Goal: Transaction & Acquisition: Book appointment/travel/reservation

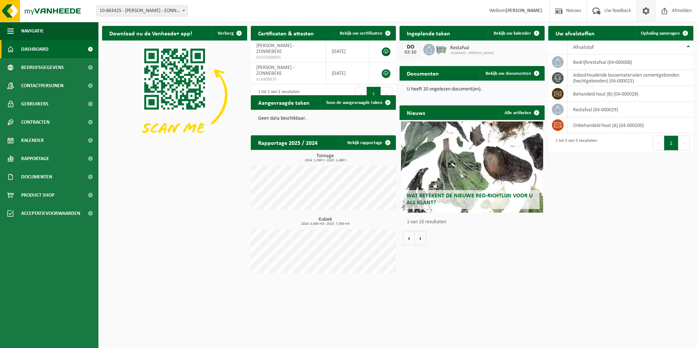
click at [647, 12] on span at bounding box center [645, 10] width 11 height 21
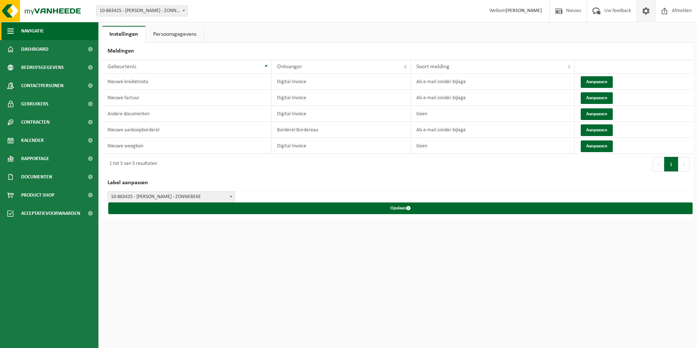
click at [7, 28] on button "Navigatie" at bounding box center [49, 31] width 98 height 18
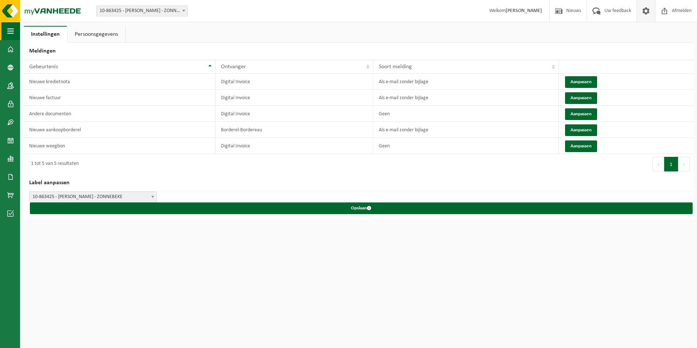
click at [11, 30] on span "button" at bounding box center [10, 31] width 7 height 18
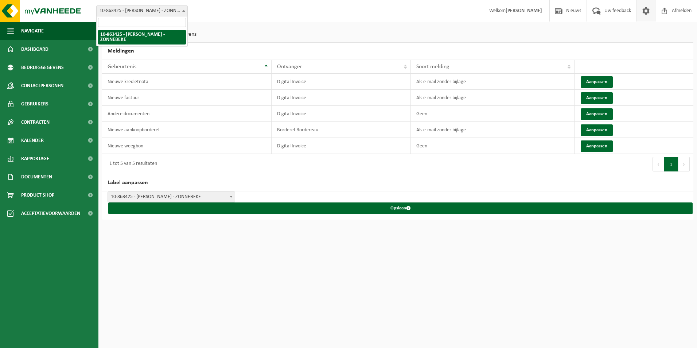
click at [174, 13] on span "10-863425 - [PERSON_NAME] - ZONNEBEKE" at bounding box center [142, 11] width 91 height 10
click at [174, 12] on span "10-863425 - [PERSON_NAME] - ZONNEBEKE" at bounding box center [142, 11] width 91 height 10
click at [610, 12] on span "Uw feedback" at bounding box center [617, 10] width 30 height 21
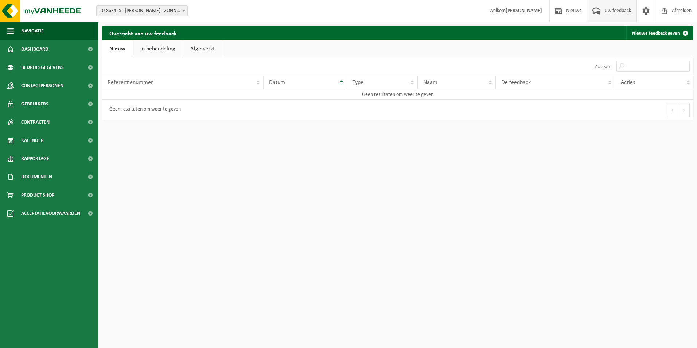
click at [512, 10] on span "Welkom JO CLAEYS" at bounding box center [515, 10] width 67 height 21
click at [643, 10] on span at bounding box center [645, 10] width 11 height 21
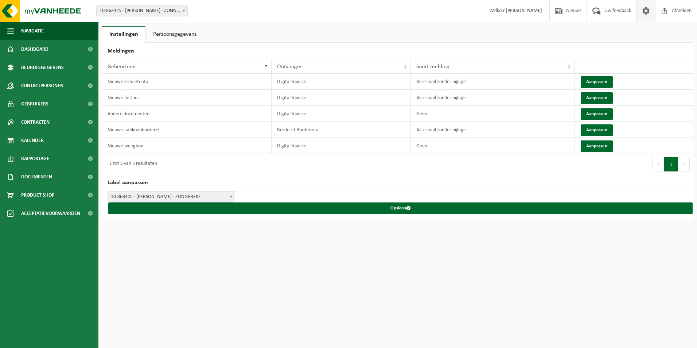
click at [643, 10] on span at bounding box center [645, 10] width 11 height 21
click at [40, 14] on img at bounding box center [43, 11] width 87 height 22
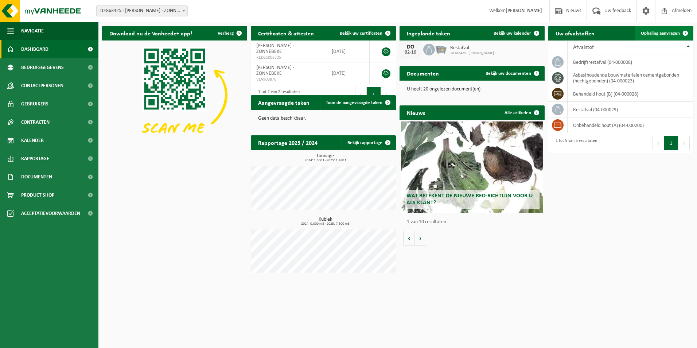
click at [667, 33] on span "Ophaling aanvragen" at bounding box center [660, 33] width 39 height 5
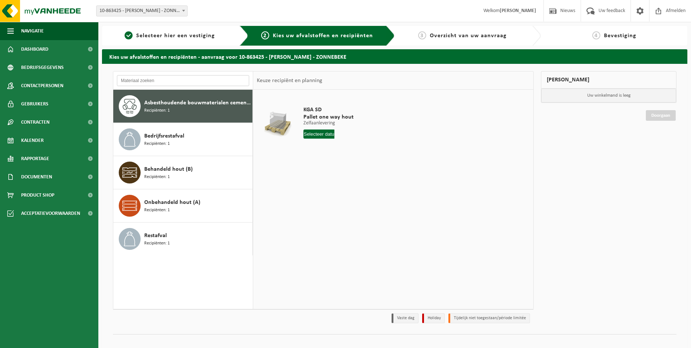
click at [160, 83] on input "text" at bounding box center [183, 80] width 132 height 11
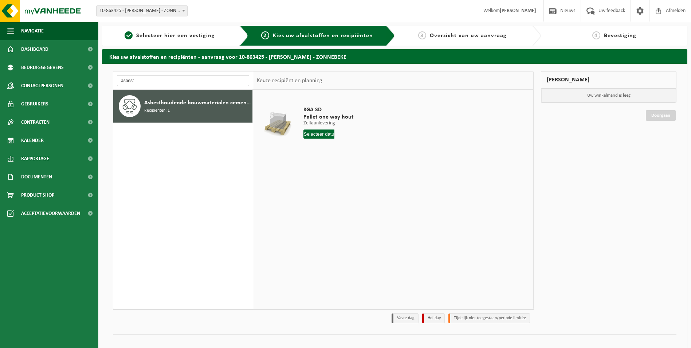
type input "asbest"
click at [192, 113] on div "Asbesthoudende bouwmaterialen cementgebonden (hechtgebonden) Recipiënten: 1" at bounding box center [197, 106] width 106 height 22
click at [317, 134] on input "text" at bounding box center [319, 133] width 31 height 9
click at [386, 152] on icon at bounding box center [386, 151] width 12 height 12
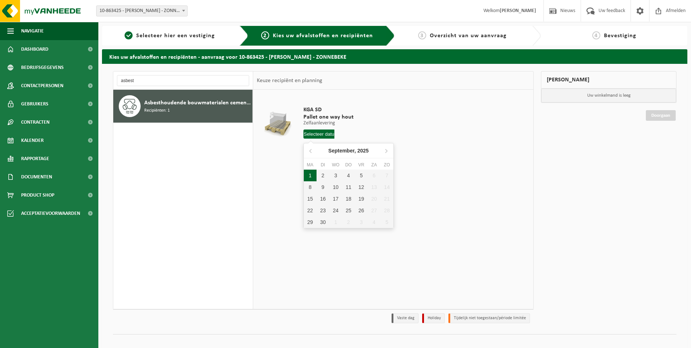
click at [308, 177] on div "1" at bounding box center [310, 175] width 13 height 12
type input "Van 2025-09-01"
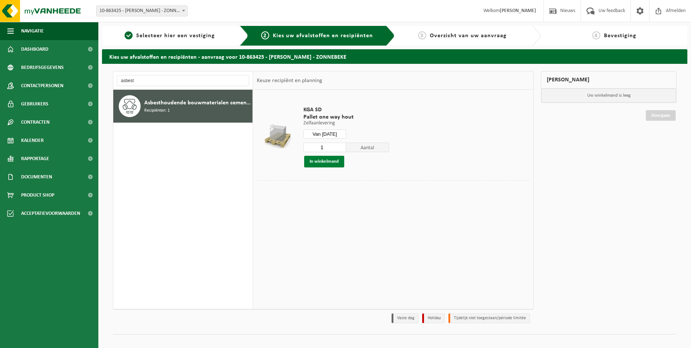
click at [333, 163] on button "In winkelmand" at bounding box center [324, 162] width 40 height 12
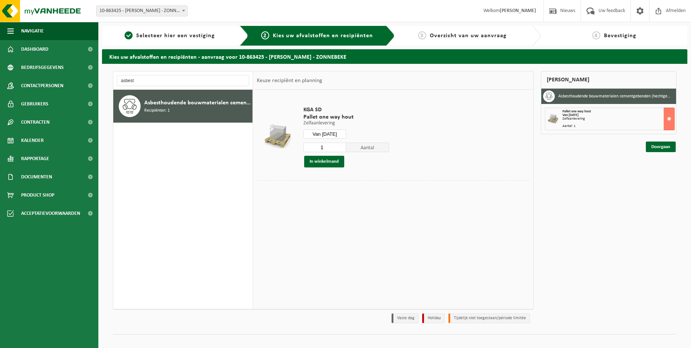
scroll to position [8, 0]
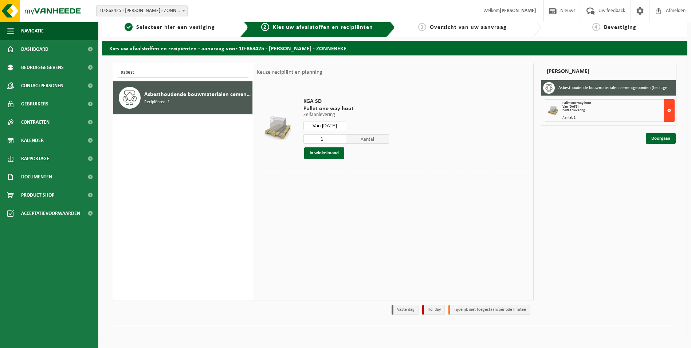
click at [669, 111] on button at bounding box center [669, 110] width 11 height 23
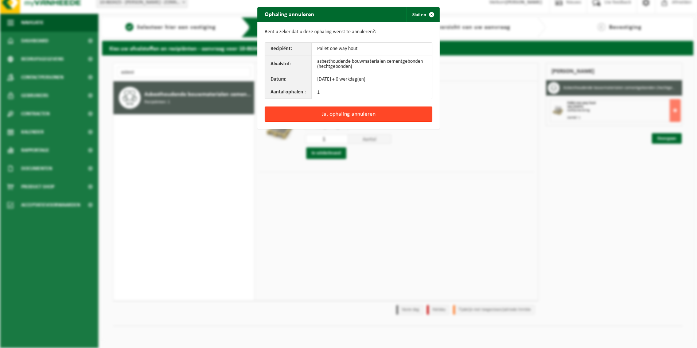
click at [381, 113] on button "Ja, ophaling annuleren" at bounding box center [349, 113] width 168 height 15
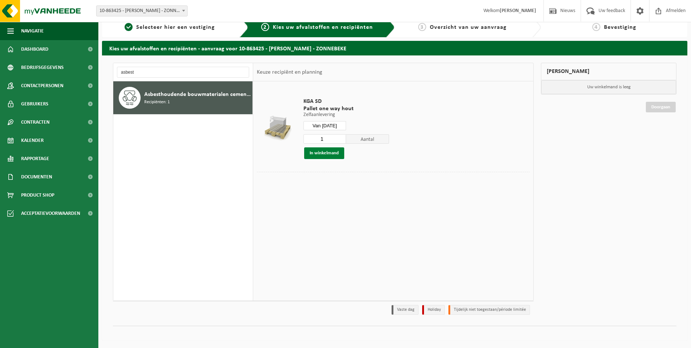
click at [328, 151] on button "In winkelmand" at bounding box center [324, 153] width 40 height 12
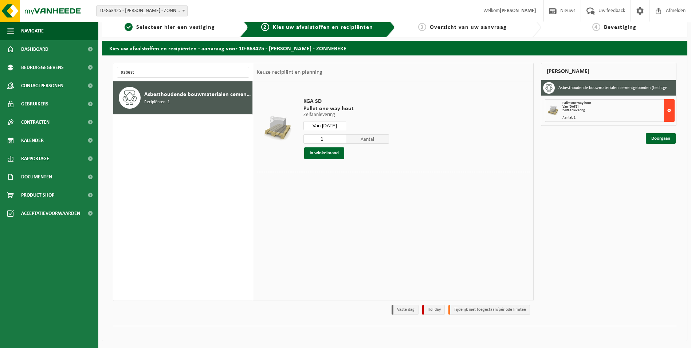
click at [667, 110] on button at bounding box center [669, 110] width 11 height 23
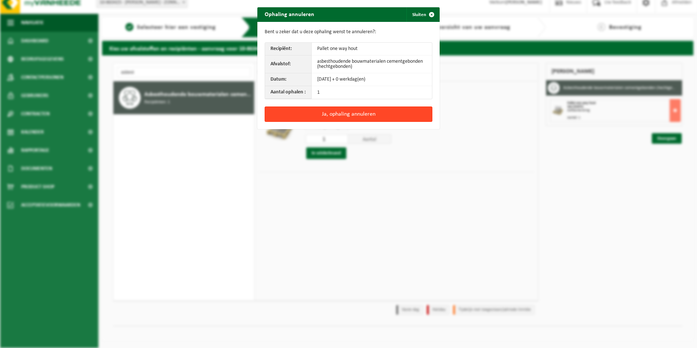
click at [347, 114] on button "Ja, ophaling annuleren" at bounding box center [349, 113] width 168 height 15
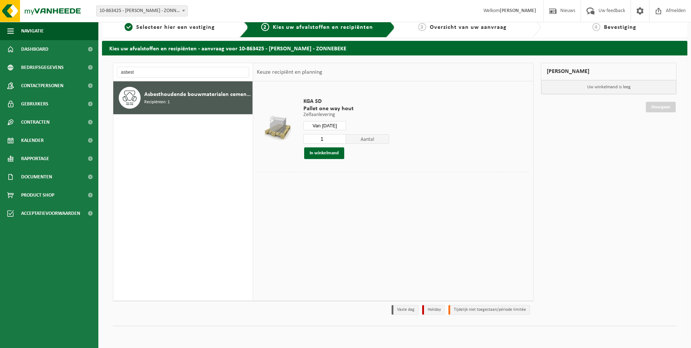
click at [324, 125] on input "Van 2025-09-01" at bounding box center [325, 125] width 43 height 9
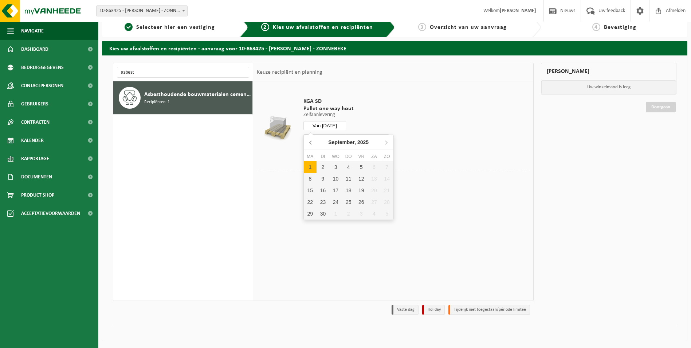
click at [310, 140] on icon at bounding box center [311, 142] width 12 height 12
click at [388, 143] on icon at bounding box center [386, 142] width 12 height 12
click at [312, 167] on div "1" at bounding box center [310, 167] width 13 height 12
click at [309, 166] on div "1" at bounding box center [310, 167] width 13 height 12
type input "Van 2025-09-01"
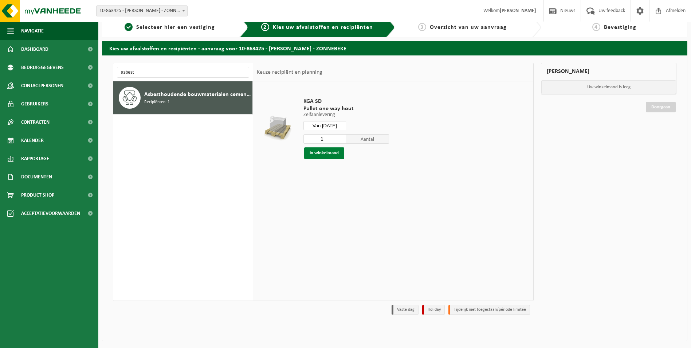
click at [323, 154] on button "In winkelmand" at bounding box center [324, 153] width 40 height 12
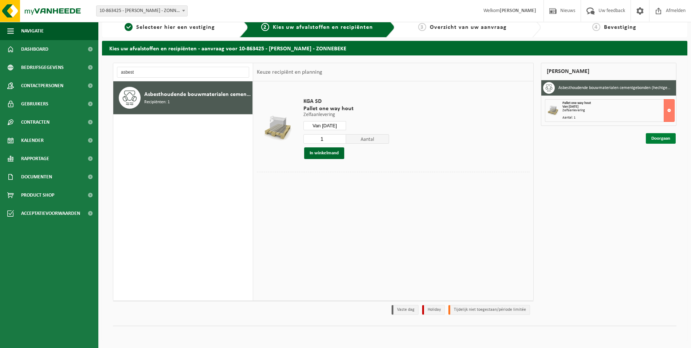
click at [659, 134] on link "Doorgaan" at bounding box center [661, 138] width 30 height 11
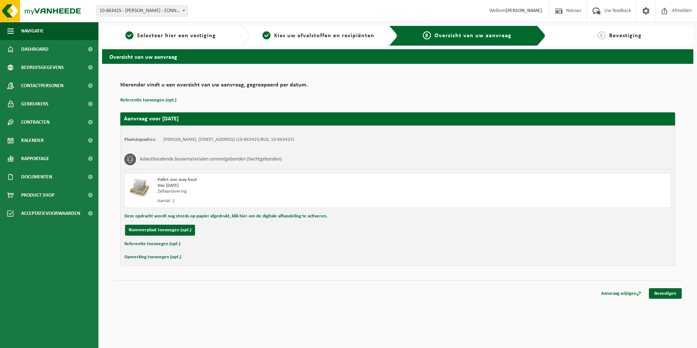
click at [180, 216] on button "Deze opdracht wordt nog steeds op papier afgedrukt, klik hier om de digitale af…" at bounding box center [225, 215] width 203 height 9
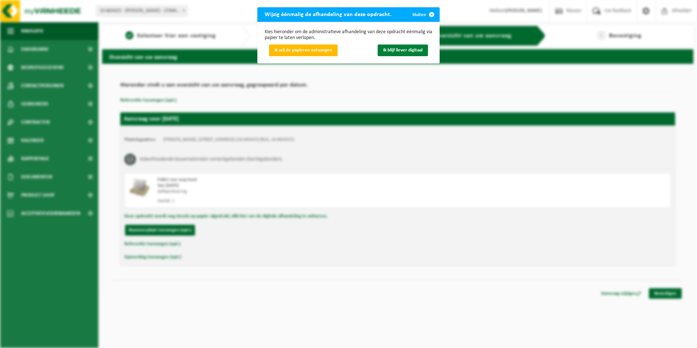
click at [388, 50] on span "Ik blijf liever digitaal" at bounding box center [402, 50] width 39 height 5
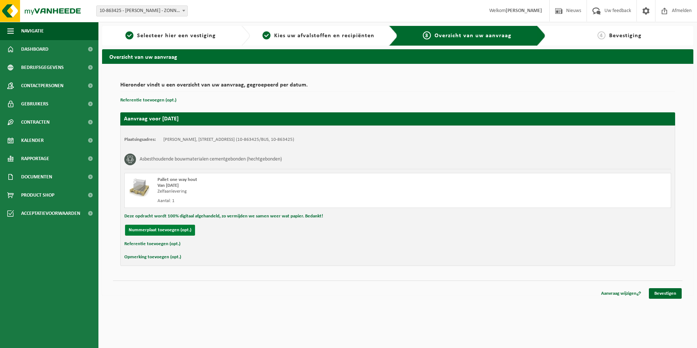
click at [162, 234] on button "Nummerplaat toevoegen (opt.)" at bounding box center [160, 229] width 70 height 11
click at [191, 230] on input "text" at bounding box center [239, 229] width 164 height 11
click at [163, 231] on input "2axs264" at bounding box center [239, 229] width 164 height 11
type input "2-AXS-264"
click at [351, 230] on input "text" at bounding box center [410, 229] width 164 height 11
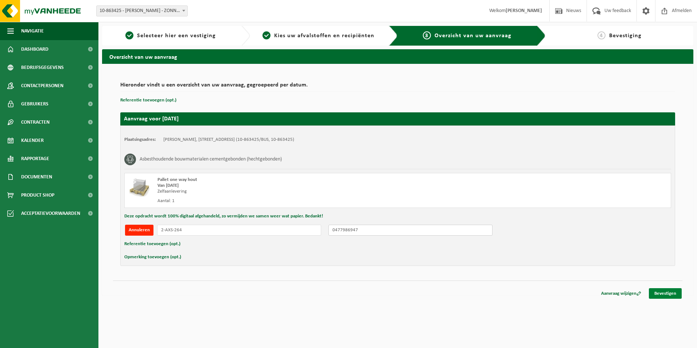
type input "0477986947"
click at [670, 294] on link "Bevestigen" at bounding box center [665, 293] width 33 height 11
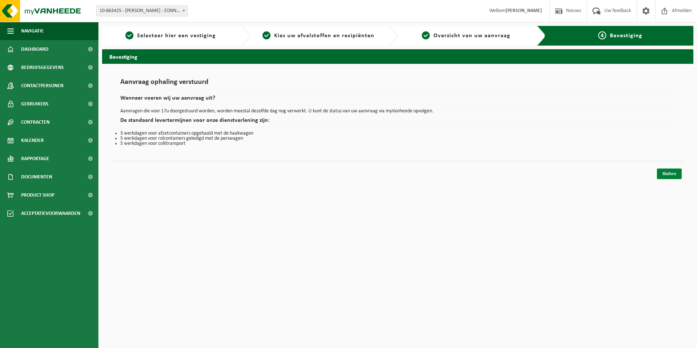
click at [665, 174] on link "Sluiten" at bounding box center [669, 173] width 25 height 11
